Goal: Task Accomplishment & Management: Use online tool/utility

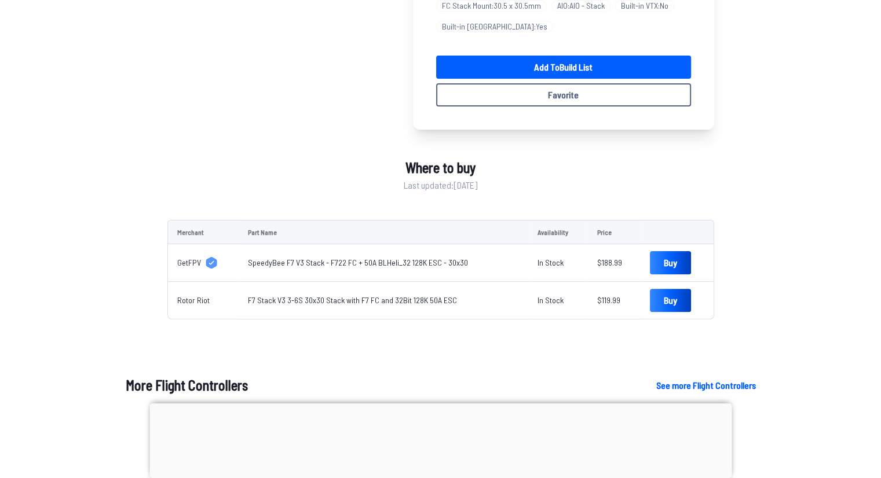
scroll to position [290, 0]
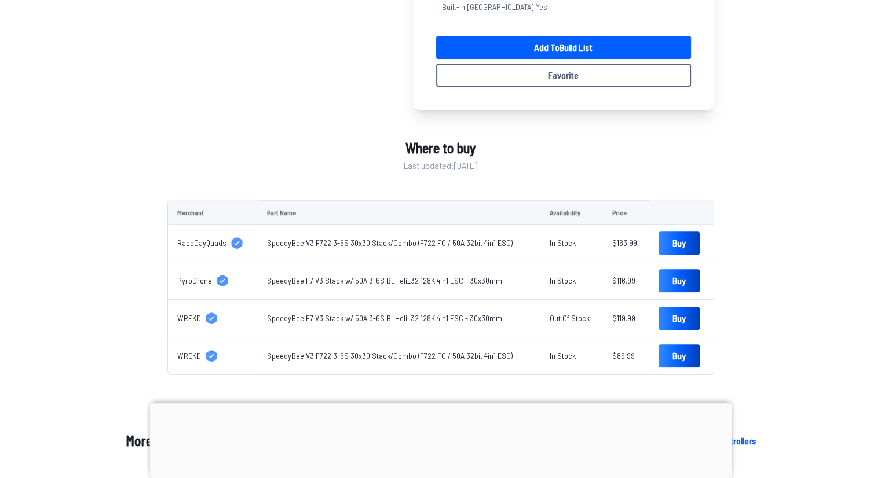
scroll to position [405, 0]
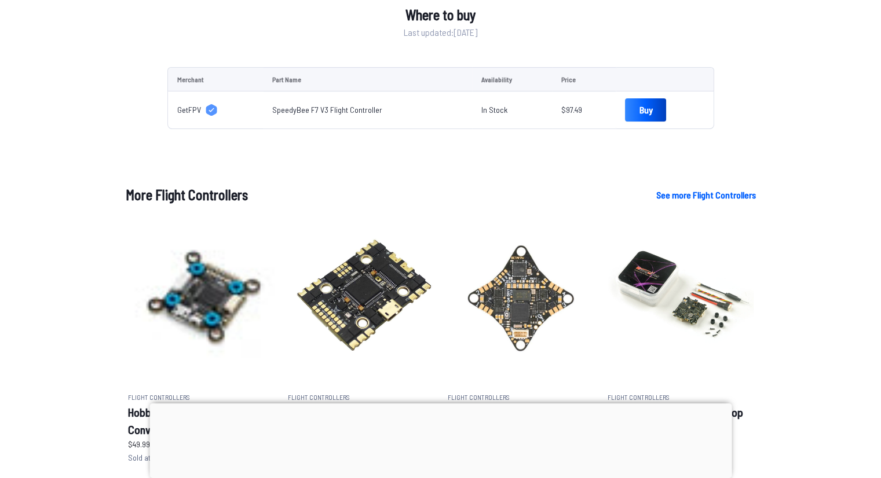
scroll to position [347, 0]
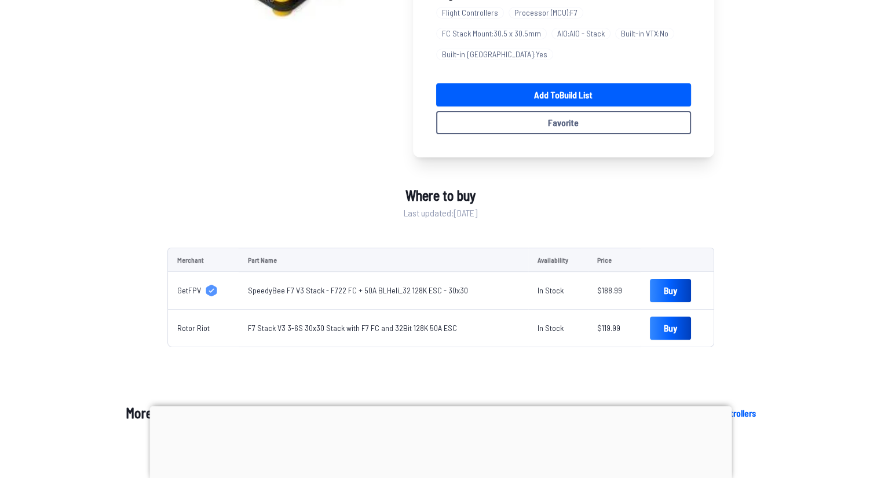
scroll to position [405, 0]
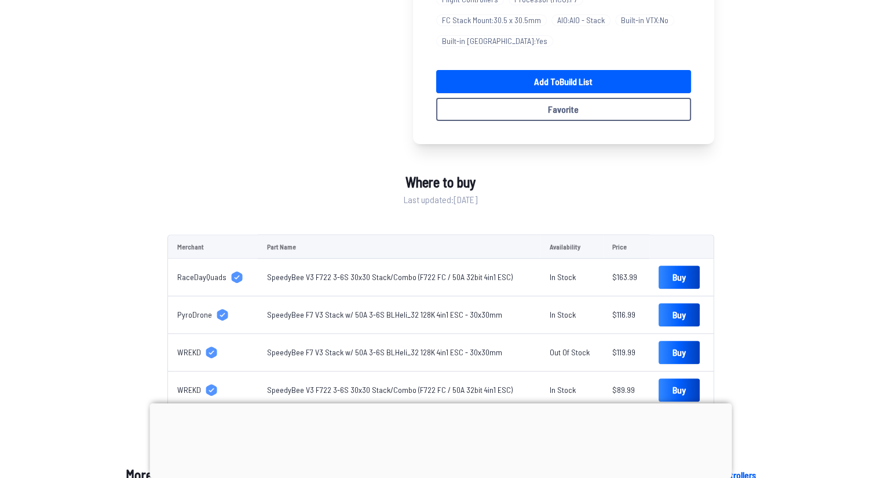
scroll to position [347, 0]
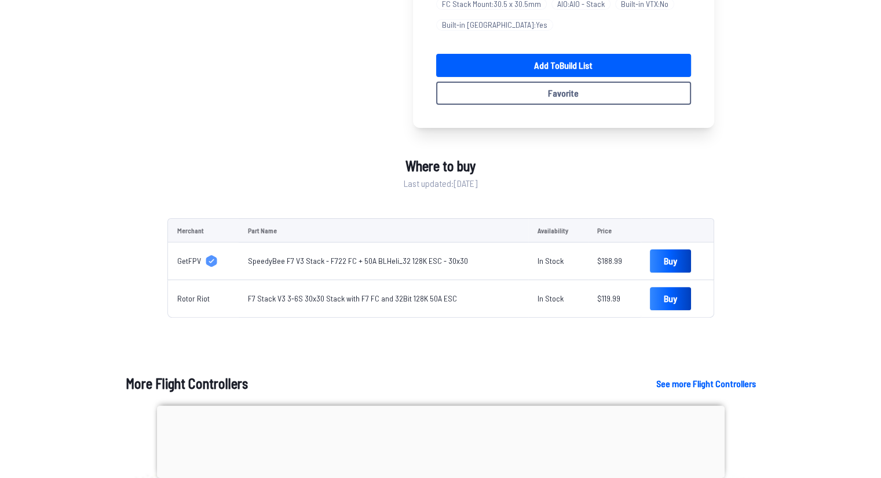
scroll to position [290, 0]
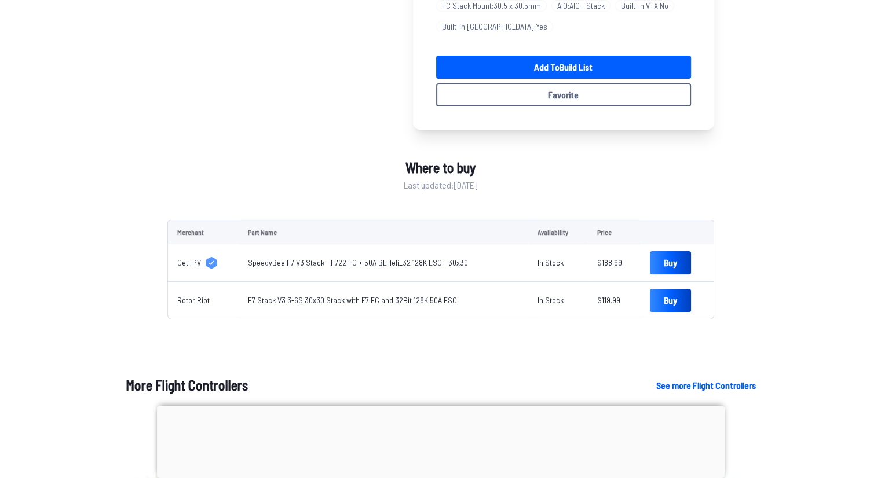
click at [323, 202] on div "SpeedyBee F7 V3 30x30 Flight Controller Stack - F722 FC, 50A 32bit 128K ESC Sol…" at bounding box center [440, 61] width 547 height 517
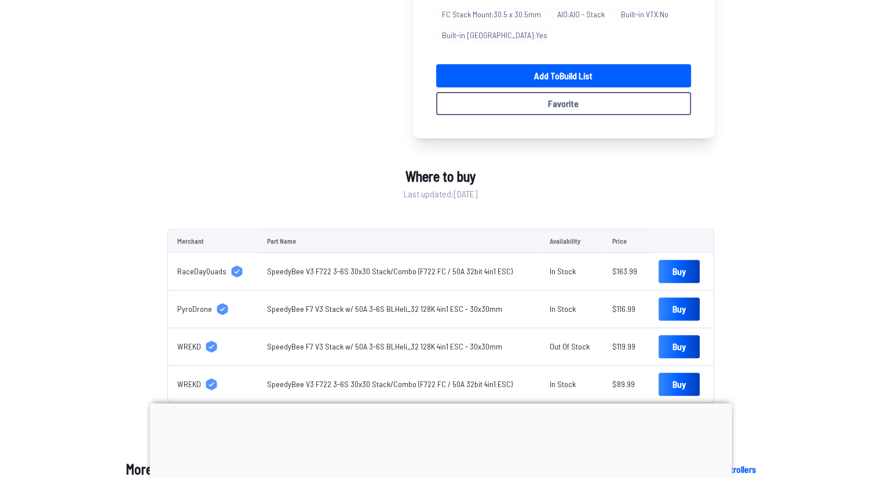
scroll to position [405, 0]
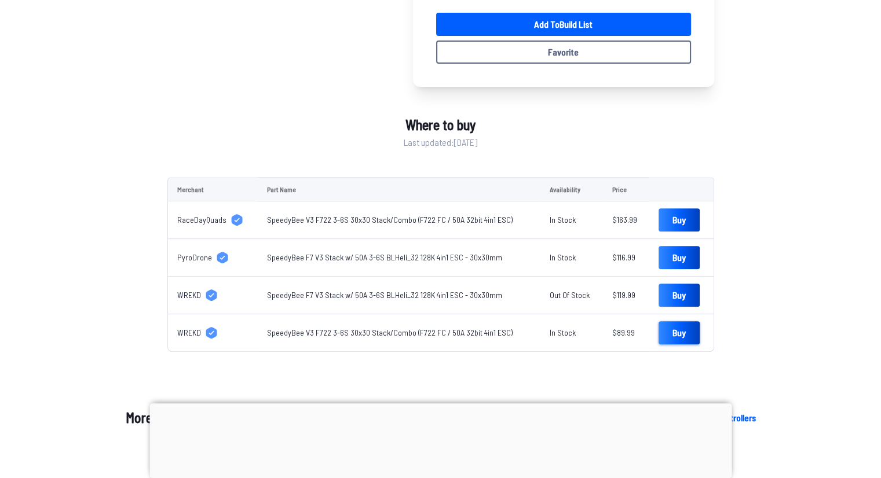
click at [676, 333] on link "Buy" at bounding box center [678, 332] width 41 height 23
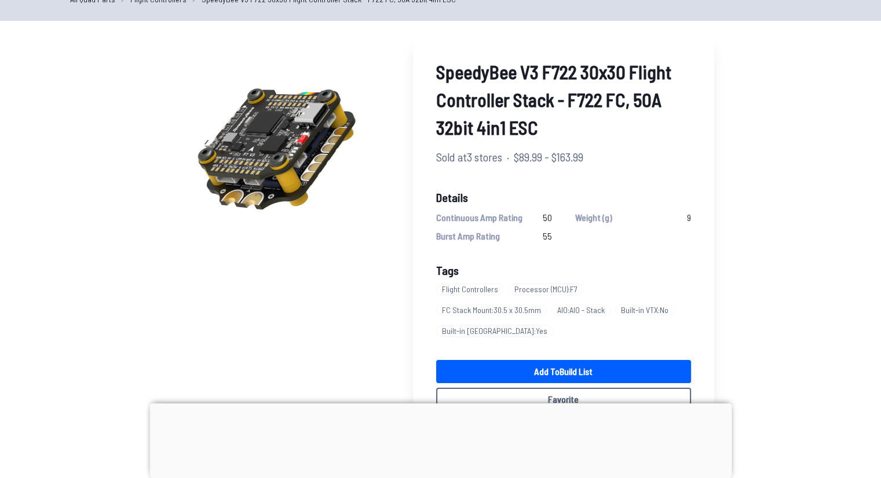
scroll to position [58, 0]
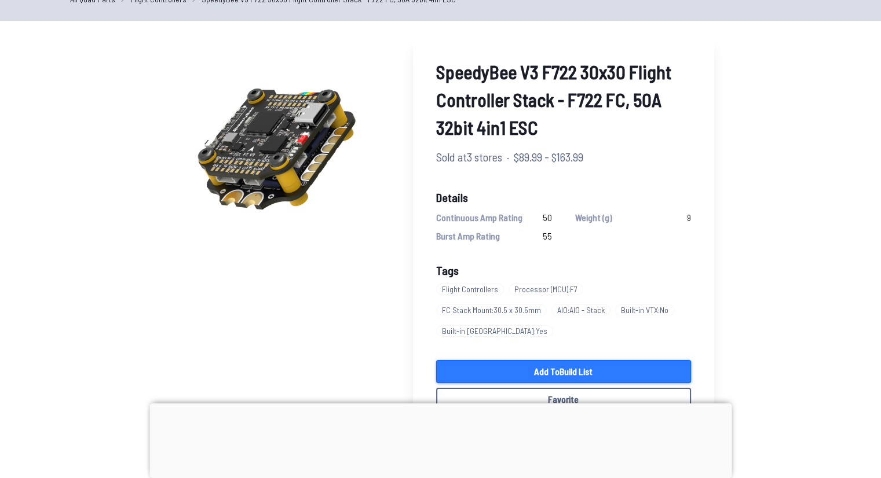
click at [542, 367] on link "Add to Build List" at bounding box center [563, 371] width 255 height 23
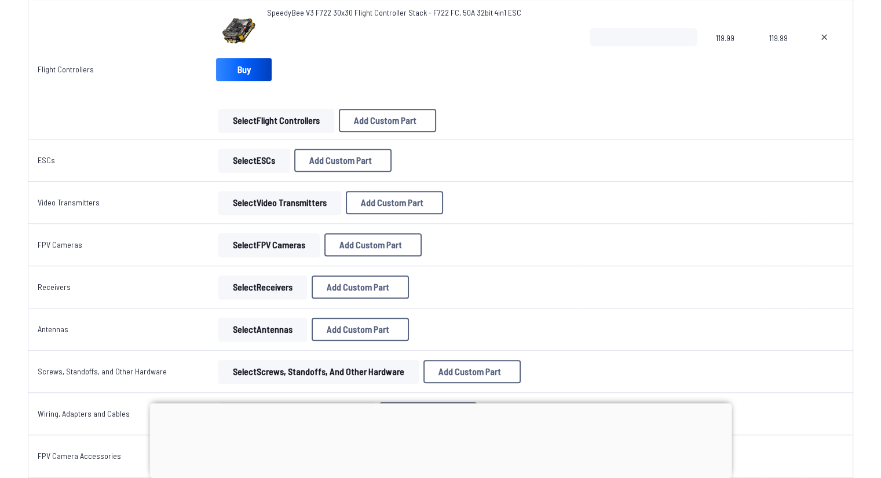
scroll to position [637, 0]
click at [265, 204] on button "Select Video Transmitters" at bounding box center [279, 203] width 123 height 23
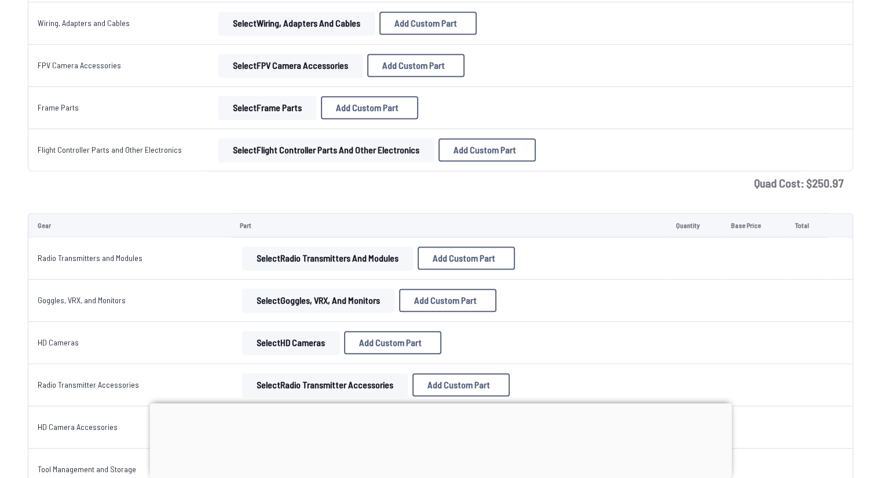
scroll to position [1042, 0]
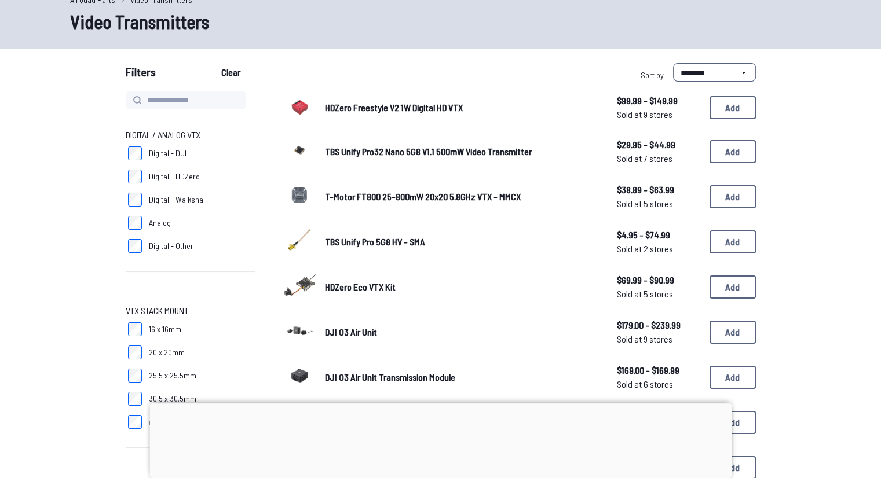
scroll to position [58, 0]
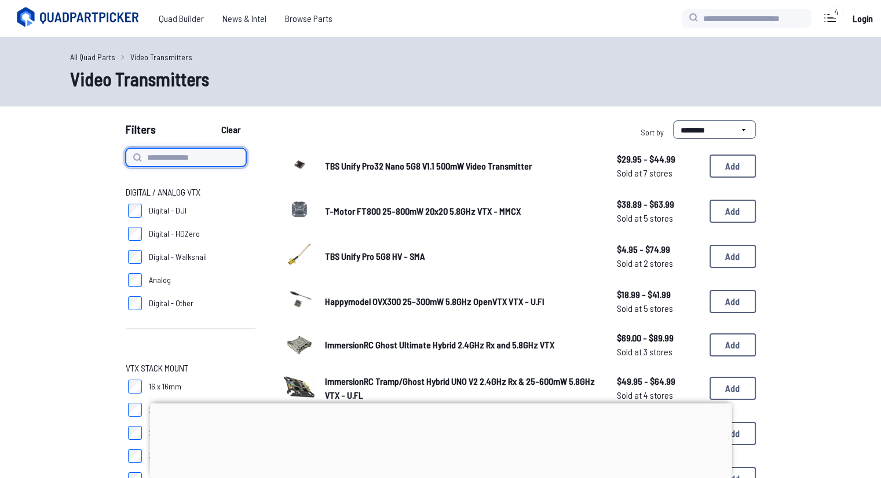
click at [193, 158] on input at bounding box center [186, 157] width 120 height 19
type input "***"
click at [211, 120] on button "Clear" at bounding box center [230, 129] width 39 height 19
type input "***"
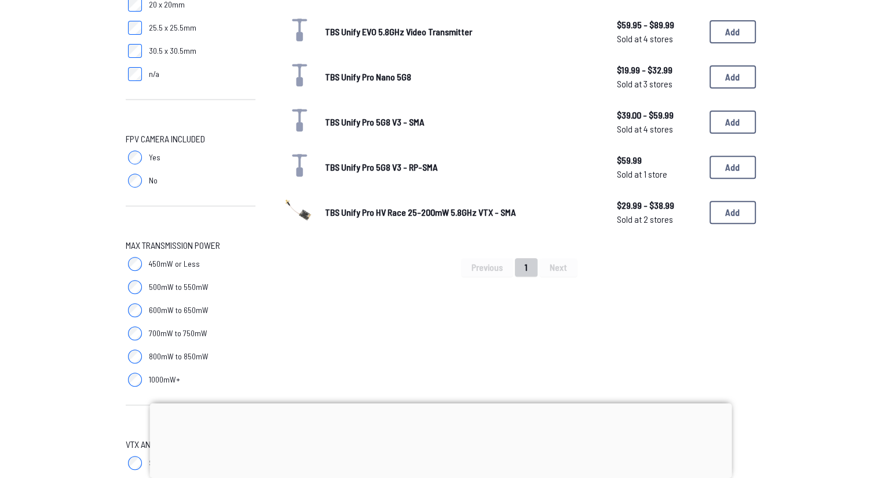
scroll to position [463, 0]
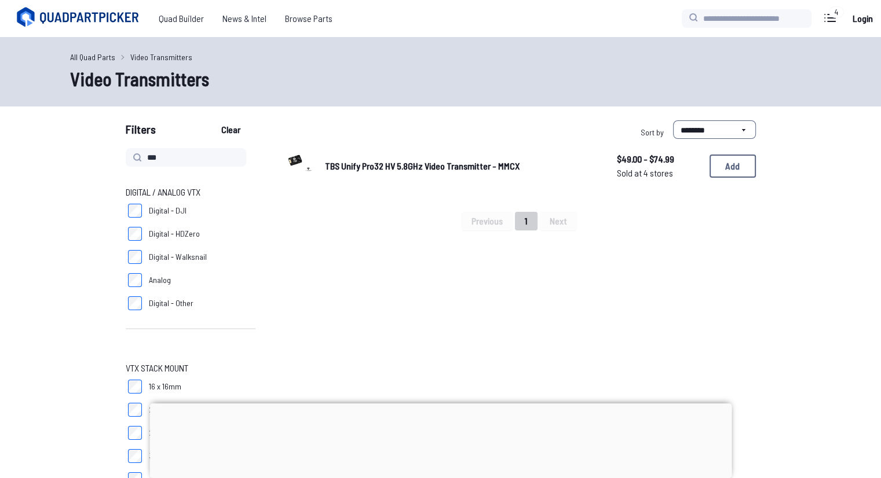
click at [447, 171] on span "TBS Unify Pro32 HV 5.8GHz Video Transmitter - MMCX" at bounding box center [422, 165] width 195 height 11
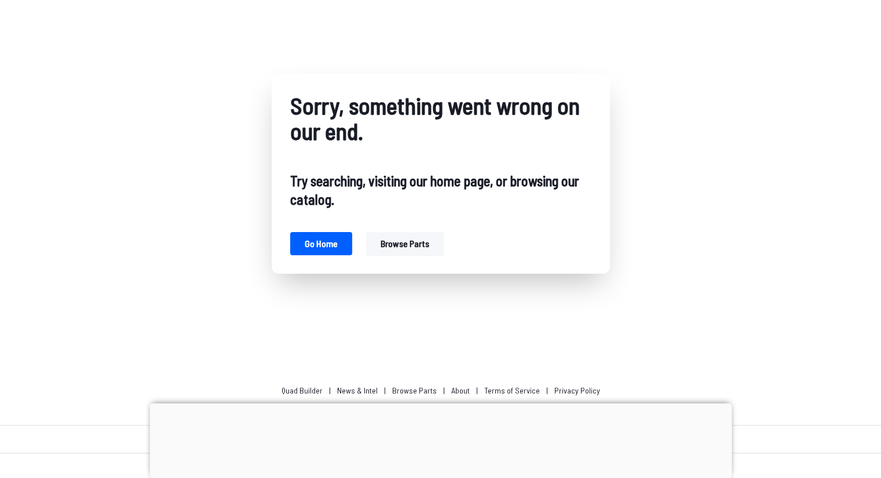
click at [394, 247] on button "Browse parts" at bounding box center [405, 243] width 78 height 23
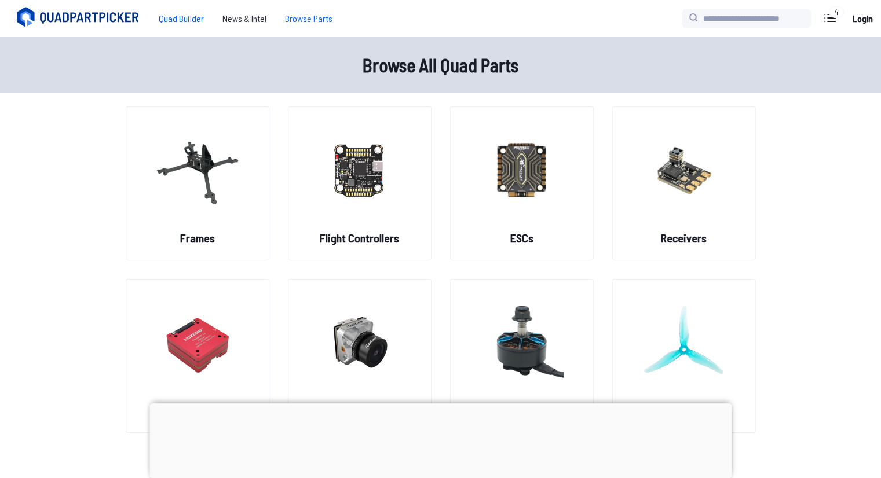
click at [188, 20] on span "Quad Builder" at bounding box center [181, 18] width 64 height 23
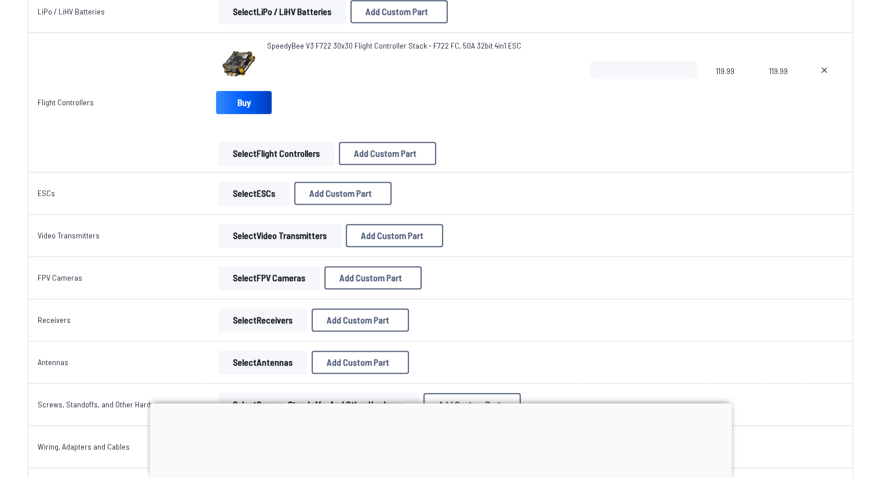
scroll to position [637, 0]
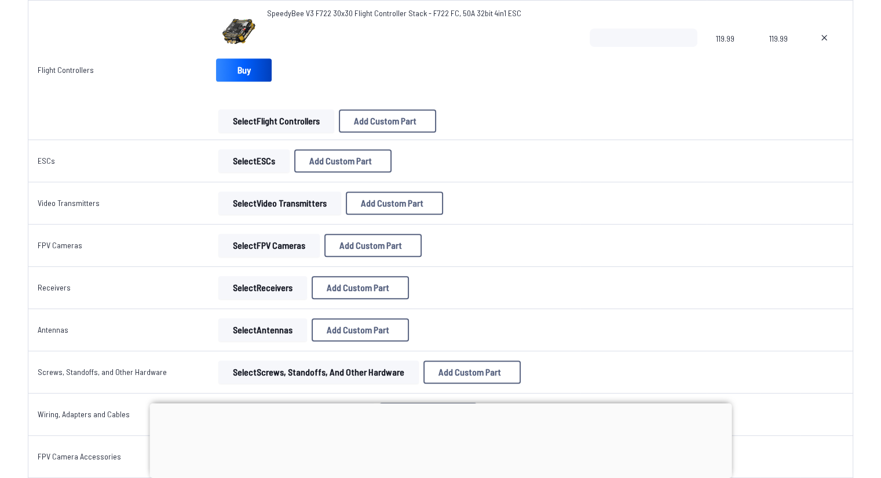
click at [287, 207] on button "Select Video Transmitters" at bounding box center [279, 203] width 123 height 23
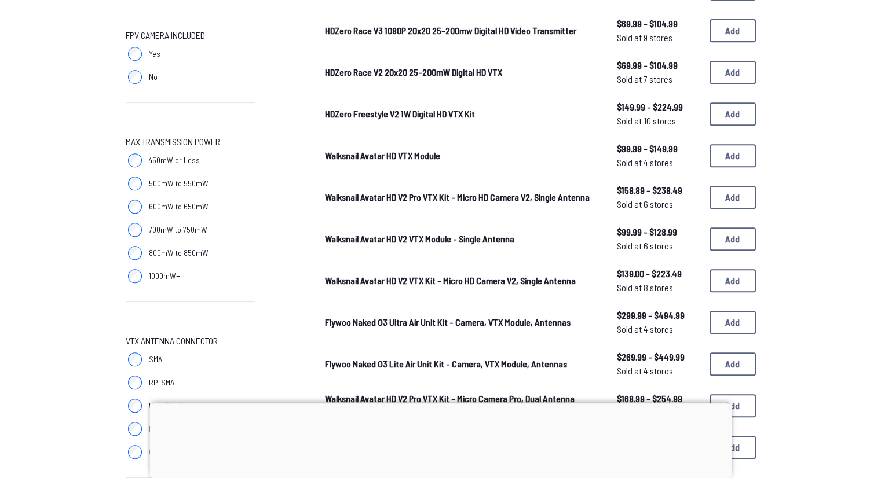
scroll to position [579, 0]
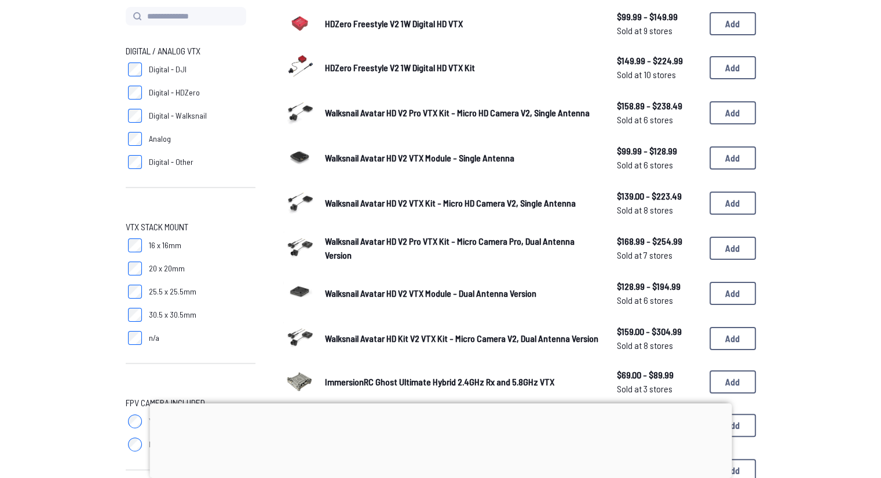
scroll to position [174, 0]
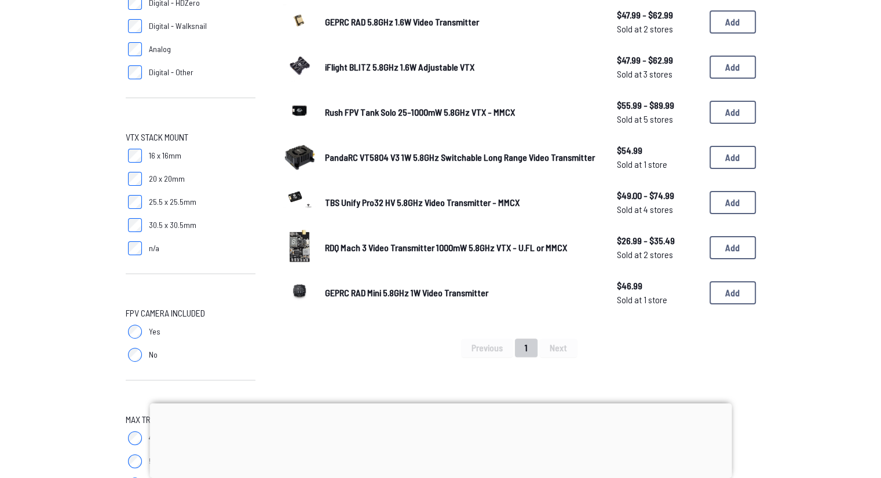
scroll to position [232, 0]
click at [439, 192] on div "TBS Unify Pro32 HV 5.8GHz Video Transmitter - MMCX $49.00 - $74.99 Sold at 4 st…" at bounding box center [519, 202] width 473 height 36
click at [440, 200] on span "TBS Unify Pro32 HV 5.8GHz Video Transmitter - MMCX" at bounding box center [422, 201] width 195 height 11
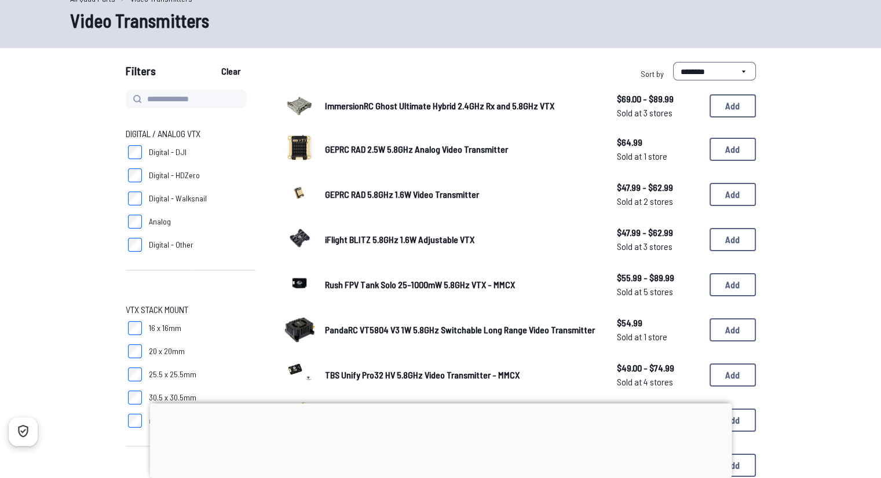
scroll to position [58, 0]
click at [147, 102] on input at bounding box center [186, 99] width 120 height 19
type input "***"
click at [211, 63] on button "Clear" at bounding box center [230, 72] width 39 height 19
type input "***"
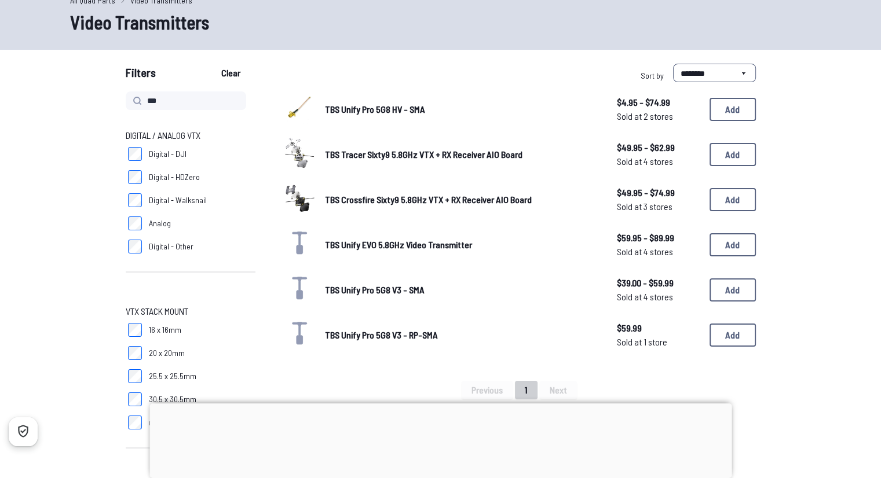
scroll to position [58, 0]
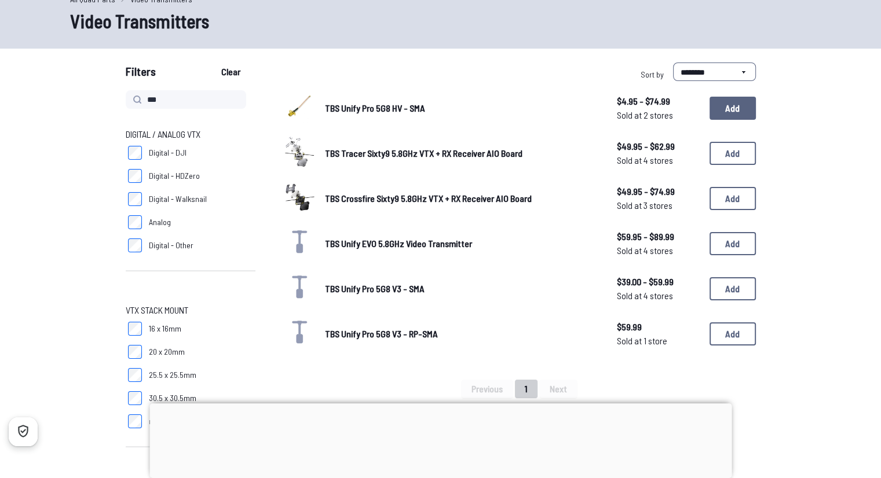
click at [727, 102] on button "Add" at bounding box center [732, 108] width 46 height 23
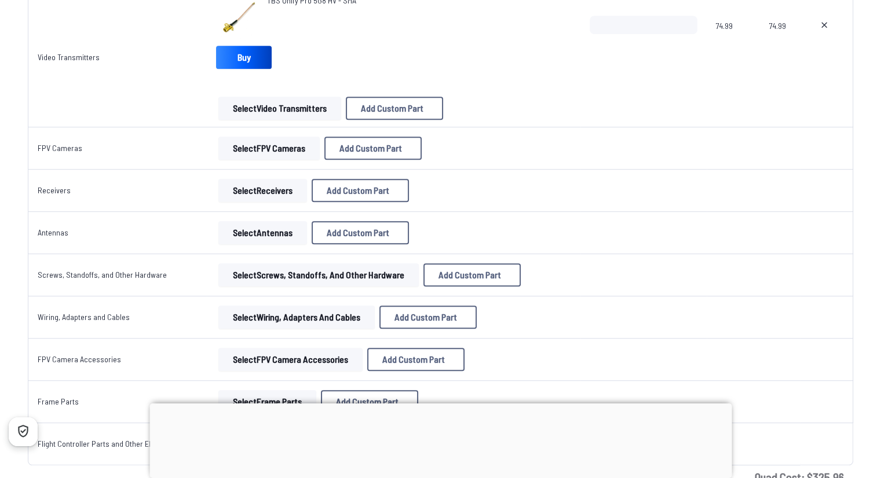
scroll to position [832, 0]
click at [276, 151] on button "Select FPV Cameras" at bounding box center [268, 148] width 101 height 23
